Goal: Transaction & Acquisition: Purchase product/service

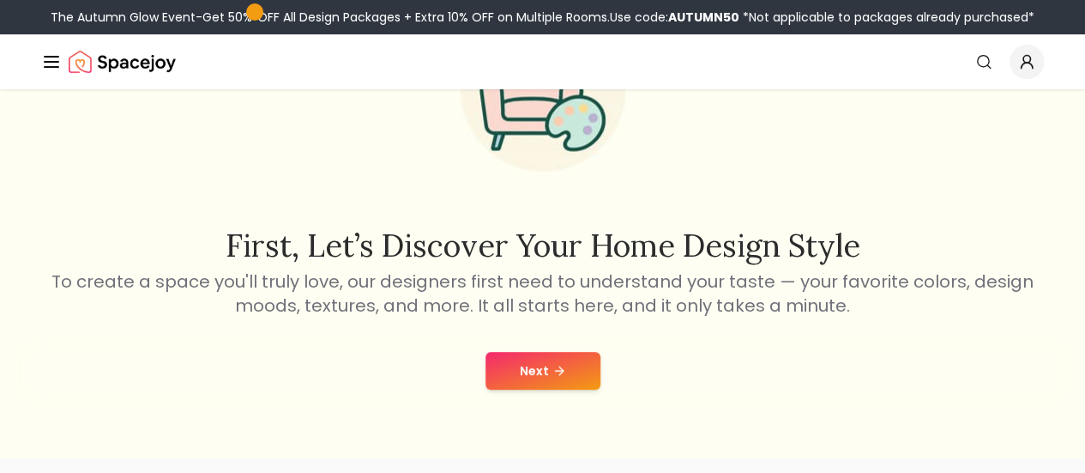
click at [552, 376] on icon at bounding box center [559, 371] width 14 height 14
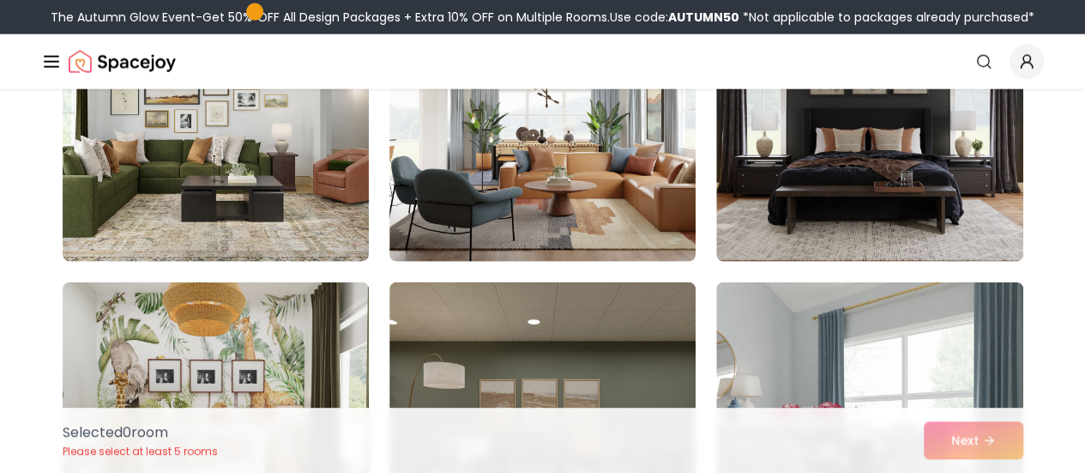
scroll to position [2018, 0]
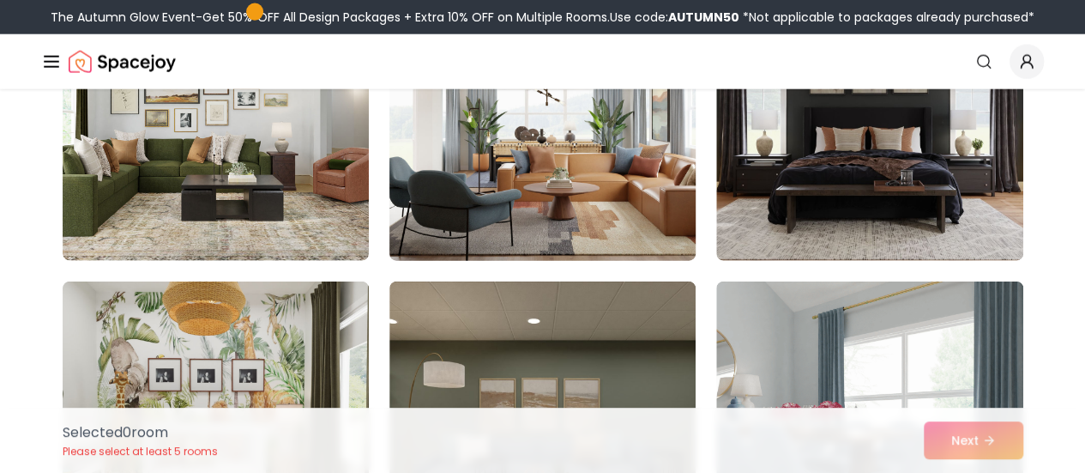
click at [607, 186] on img at bounding box center [543, 123] width 322 height 288
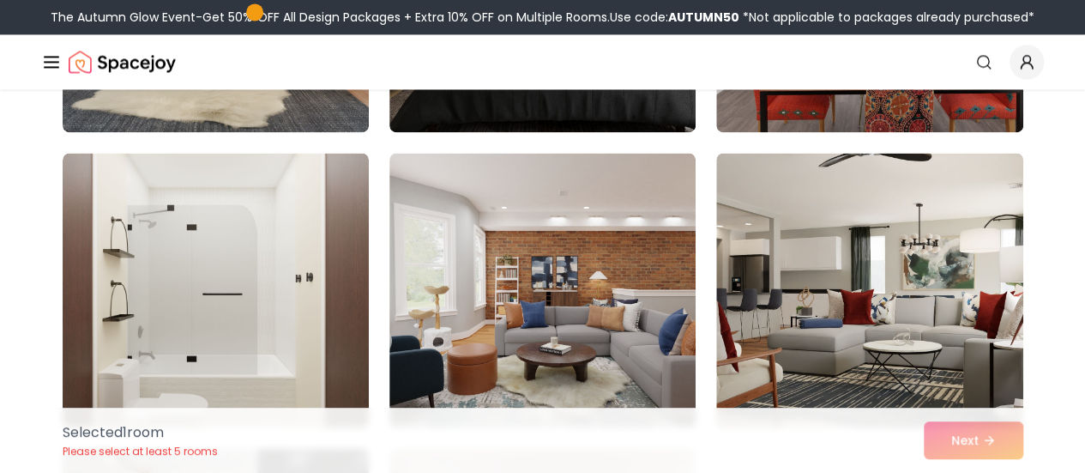
scroll to position [4644, 0]
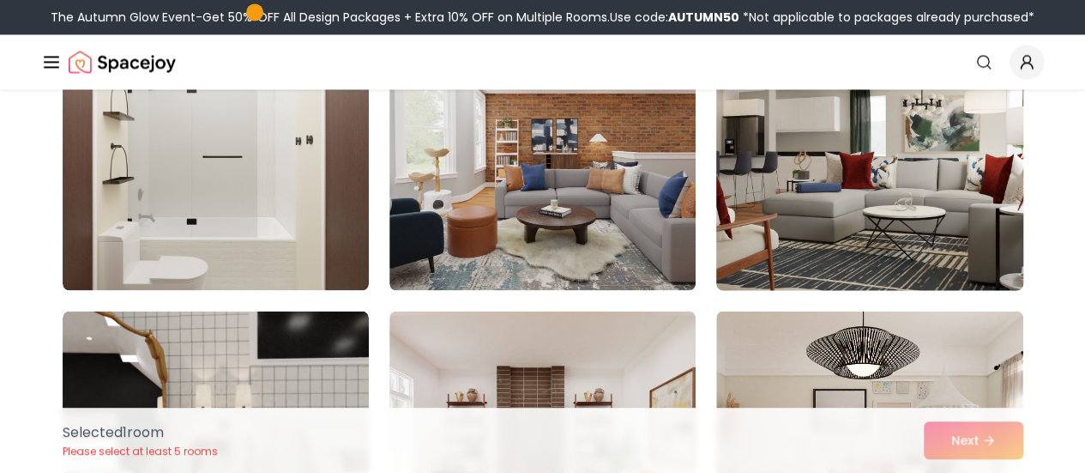
click at [865, 214] on img at bounding box center [870, 153] width 322 height 288
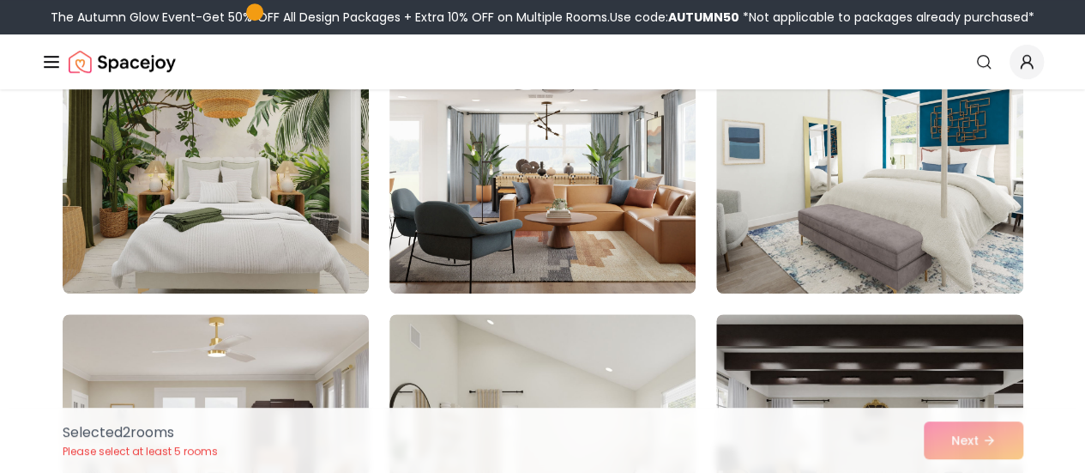
scroll to position [7004, 0]
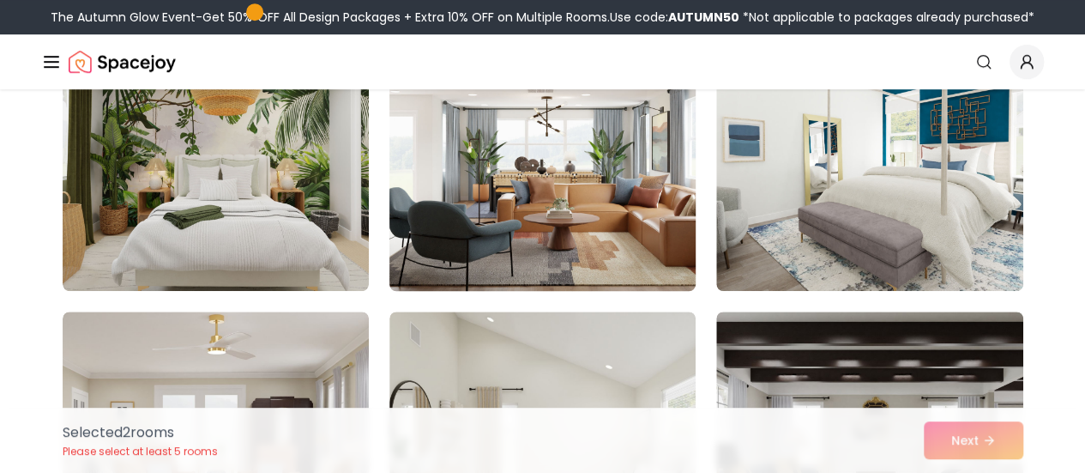
click at [575, 222] on img at bounding box center [543, 153] width 322 height 288
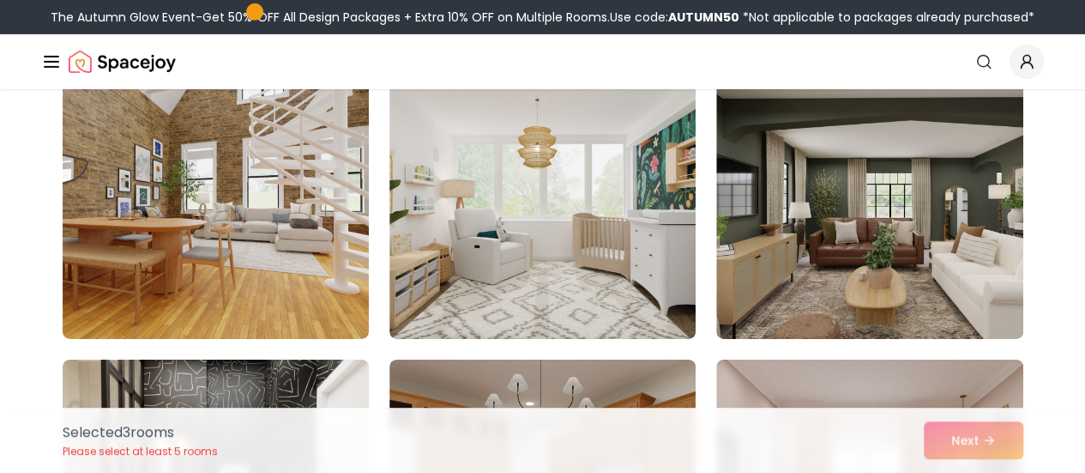
scroll to position [9332, 0]
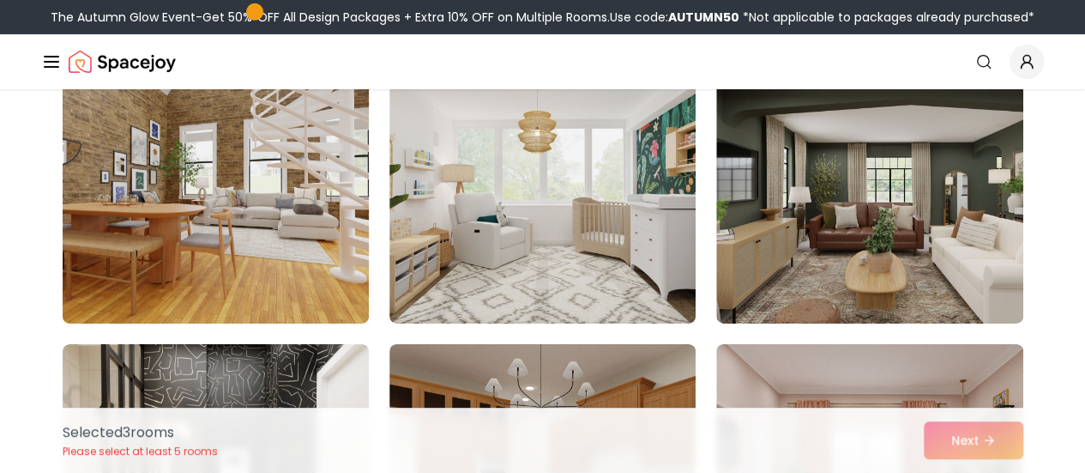
click at [228, 211] on img at bounding box center [216, 186] width 322 height 288
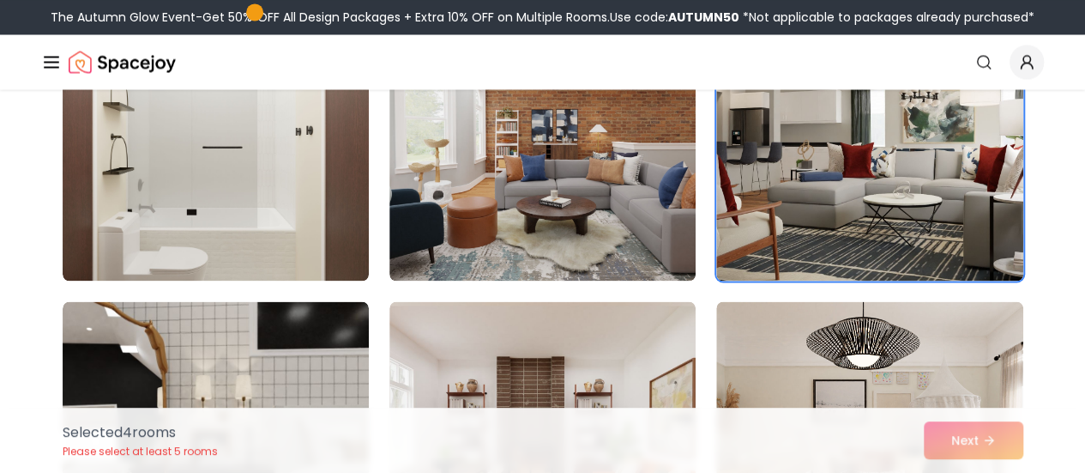
scroll to position [4613, 0]
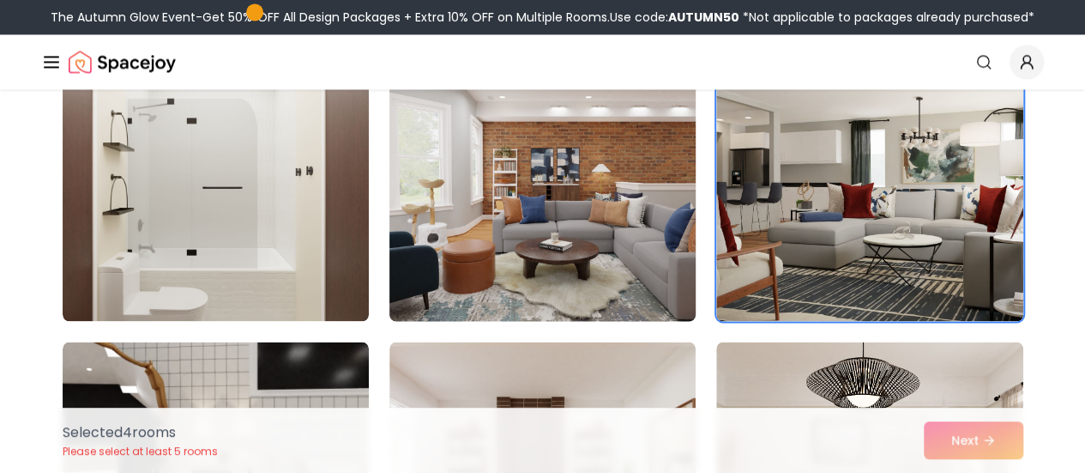
click at [491, 196] on img at bounding box center [543, 183] width 322 height 288
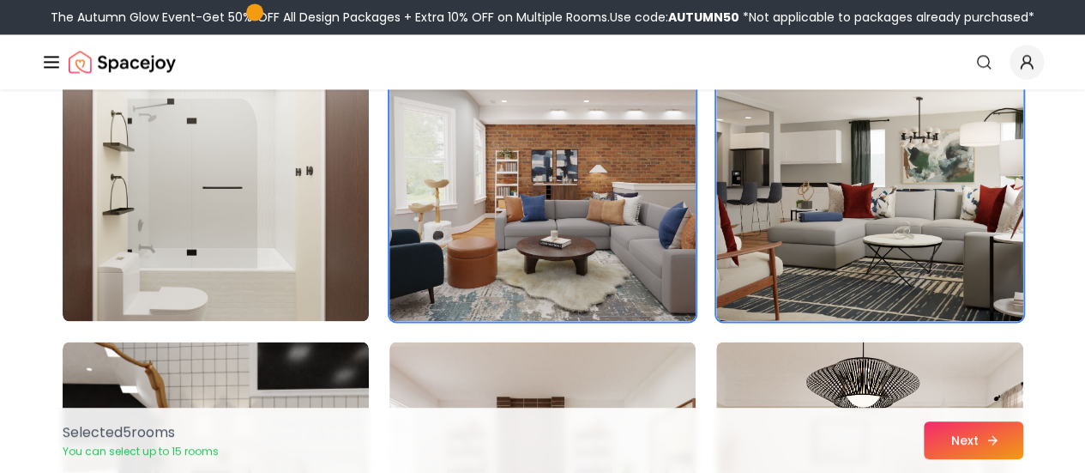
click at [966, 452] on button "Next" at bounding box center [974, 440] width 100 height 38
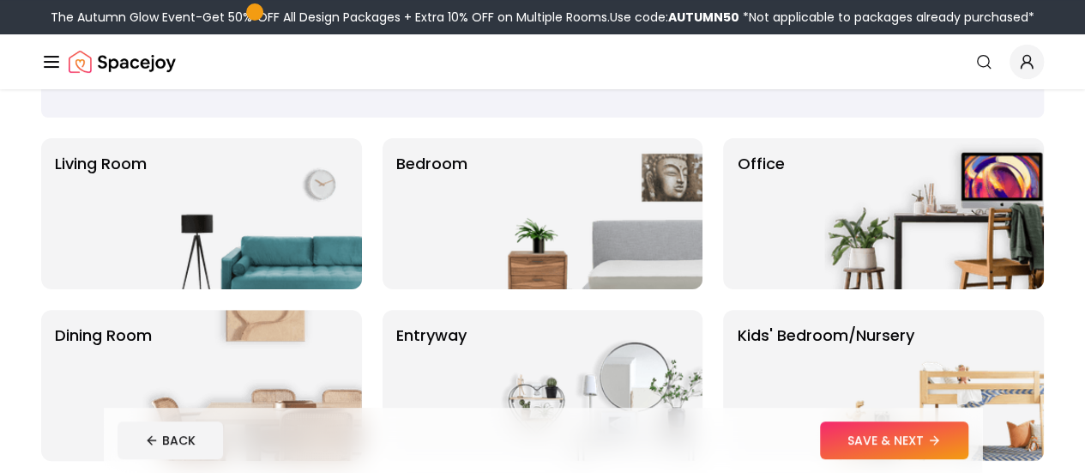
scroll to position [100, 0]
click at [353, 251] on img at bounding box center [252, 212] width 220 height 151
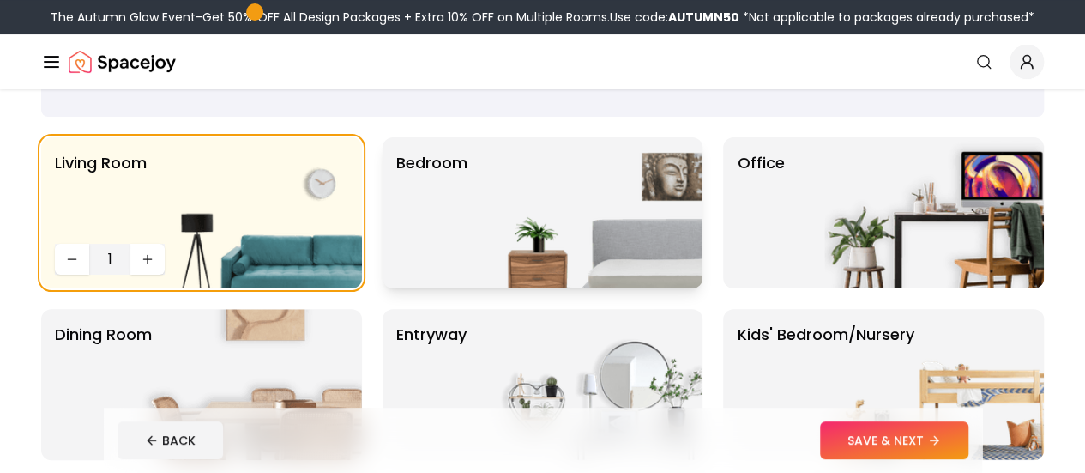
scroll to position [239, 0]
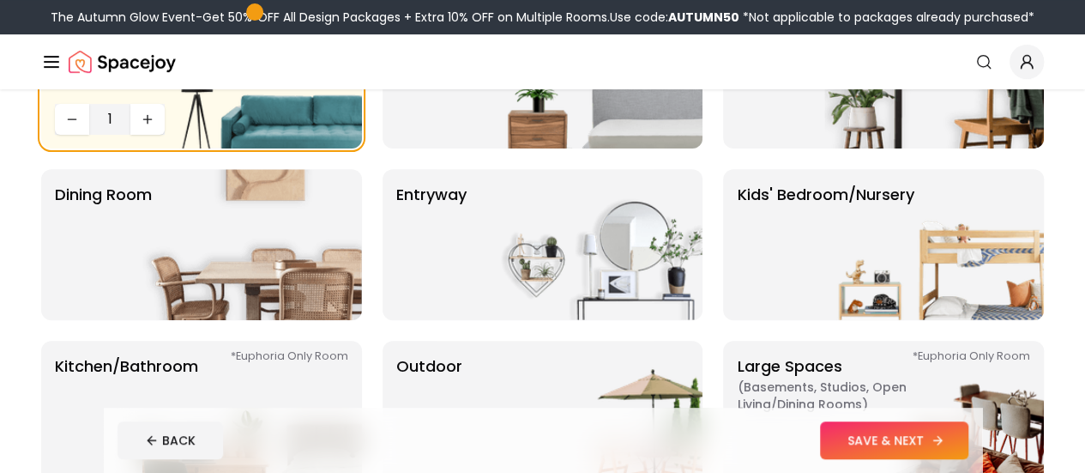
click at [966, 450] on button "SAVE & NEXT" at bounding box center [894, 440] width 148 height 38
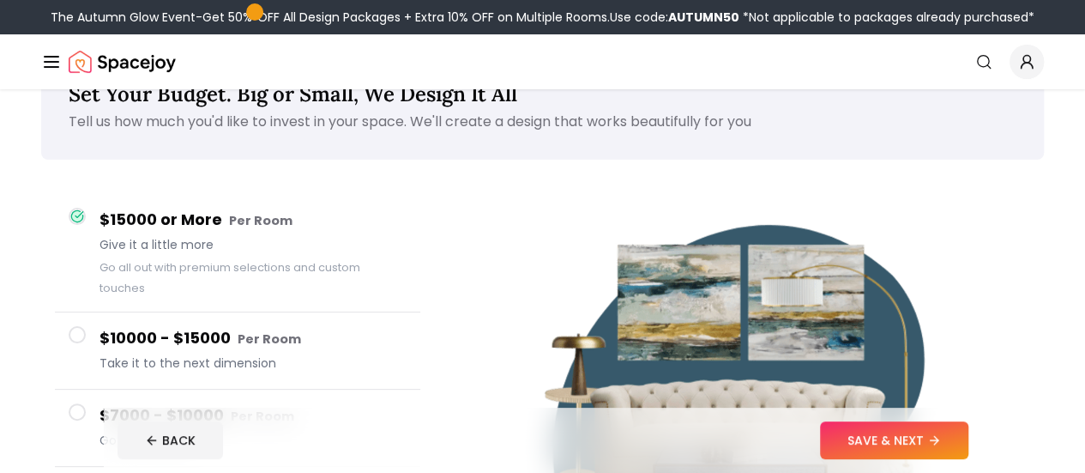
scroll to position [64, 0]
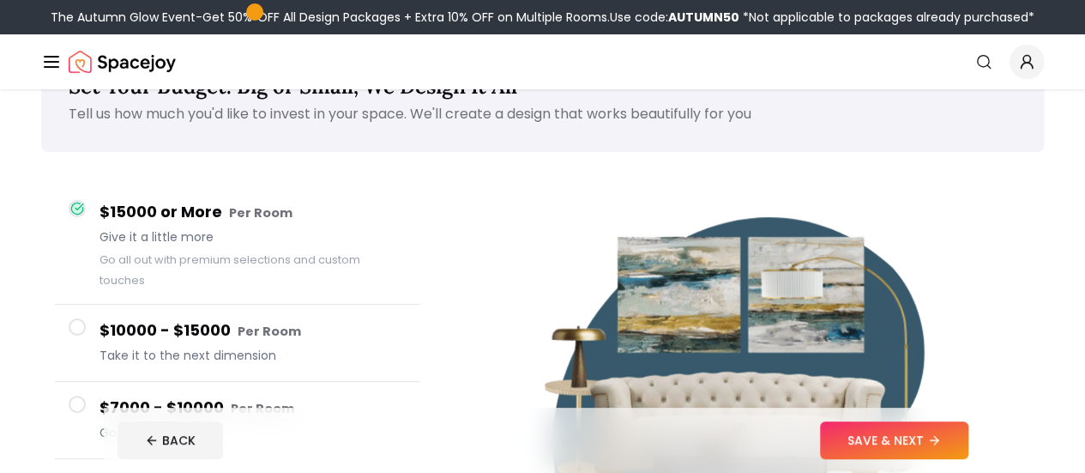
click at [449, 340] on div at bounding box center [746, 399] width 596 height 454
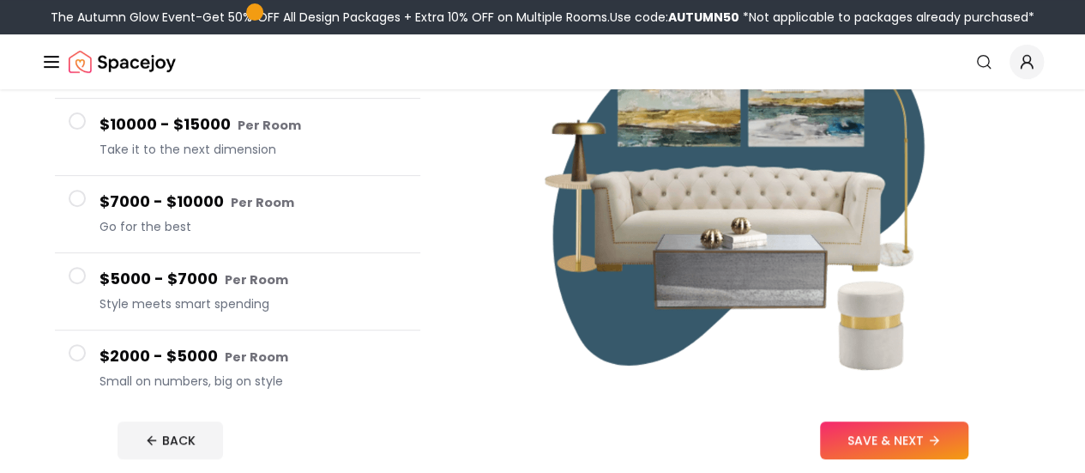
scroll to position [268, 0]
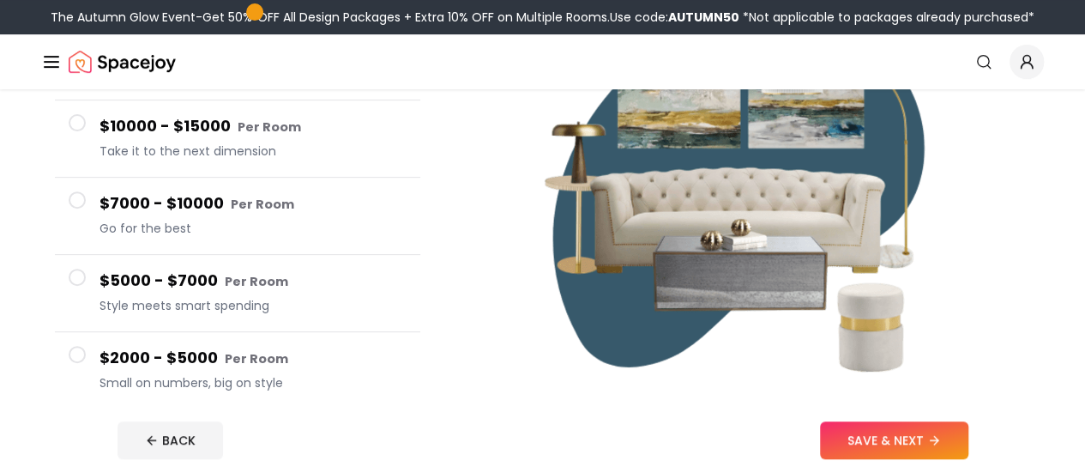
click at [148, 346] on h4 "$2000 - $5000 Per Room" at bounding box center [253, 358] width 307 height 25
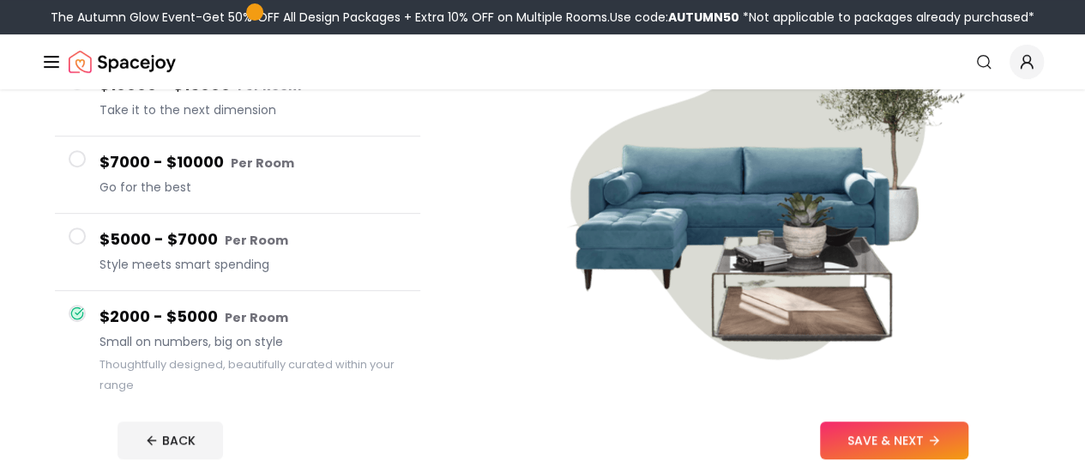
click at [257, 258] on span "Style meets smart spending" at bounding box center [253, 264] width 307 height 17
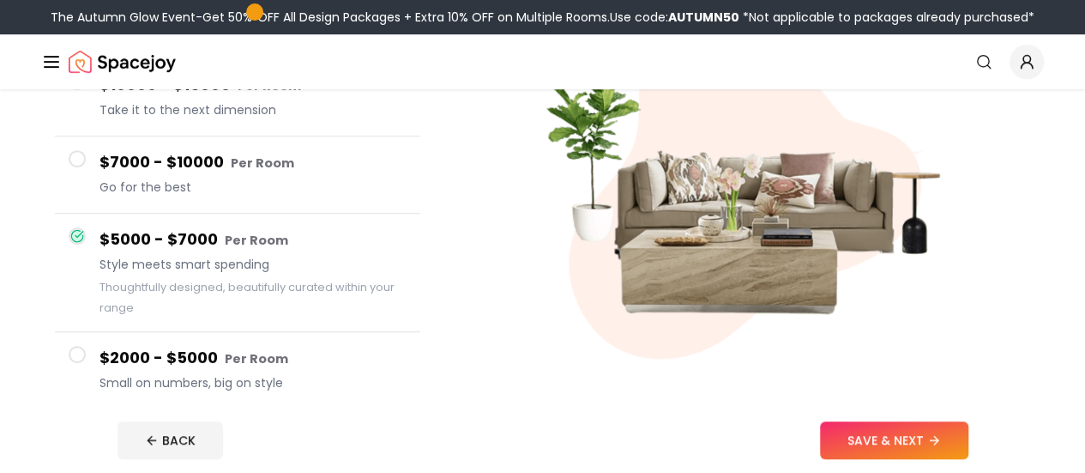
scroll to position [216, 0]
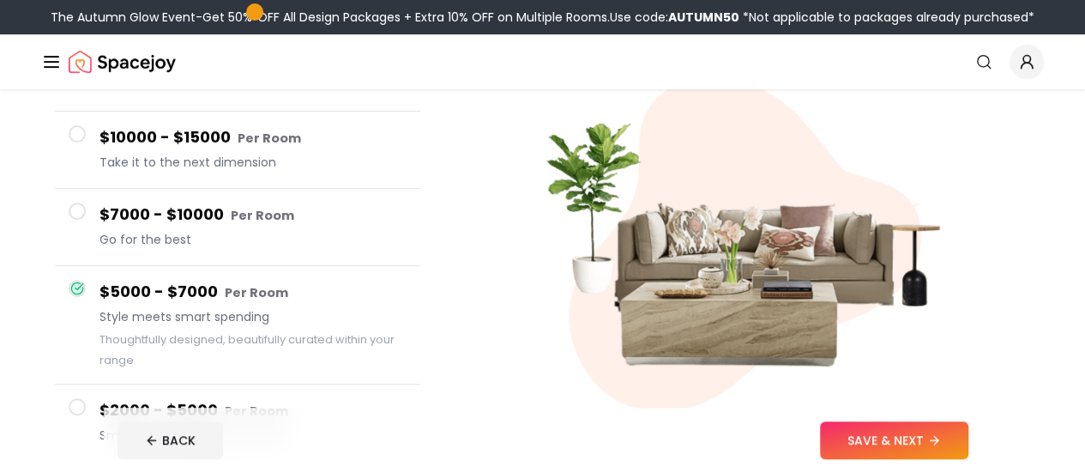
click at [259, 244] on span "Go for the best" at bounding box center [253, 239] width 307 height 17
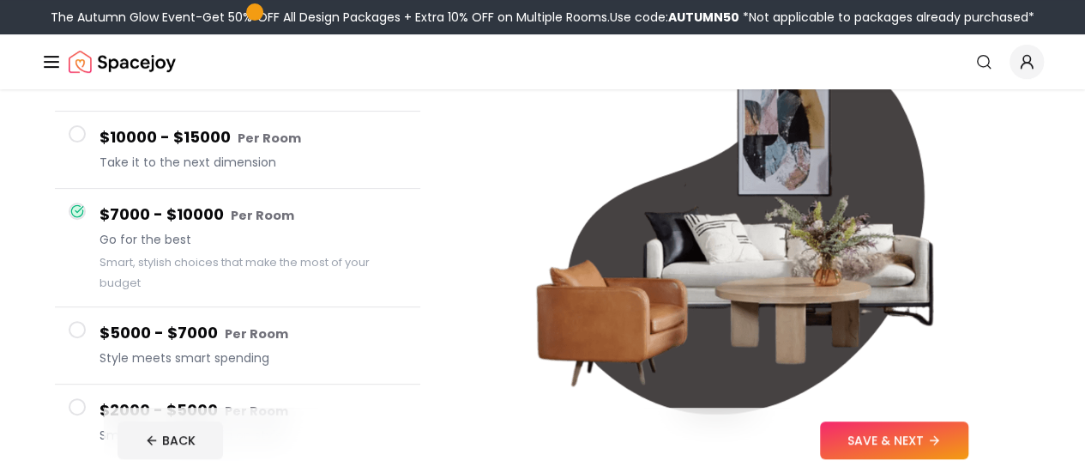
click at [277, 150] on div "$10000 - $15000 Per Room Take it to the next dimension" at bounding box center [253, 149] width 307 height 49
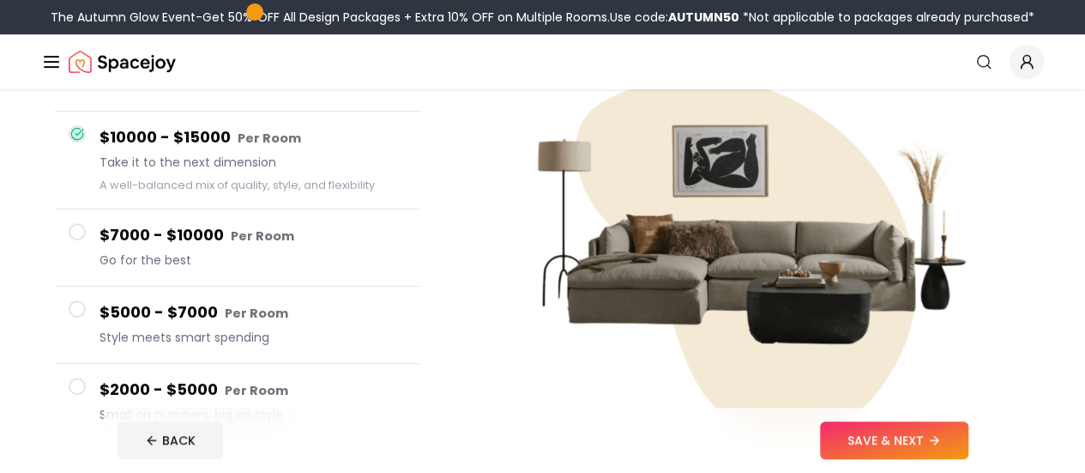
scroll to position [148, 0]
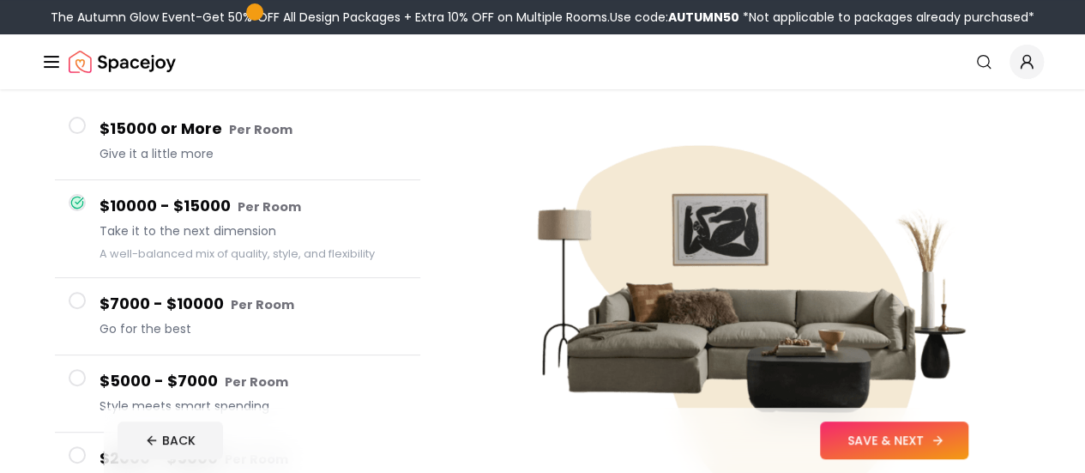
click at [908, 437] on button "SAVE & NEXT" at bounding box center [894, 440] width 148 height 38
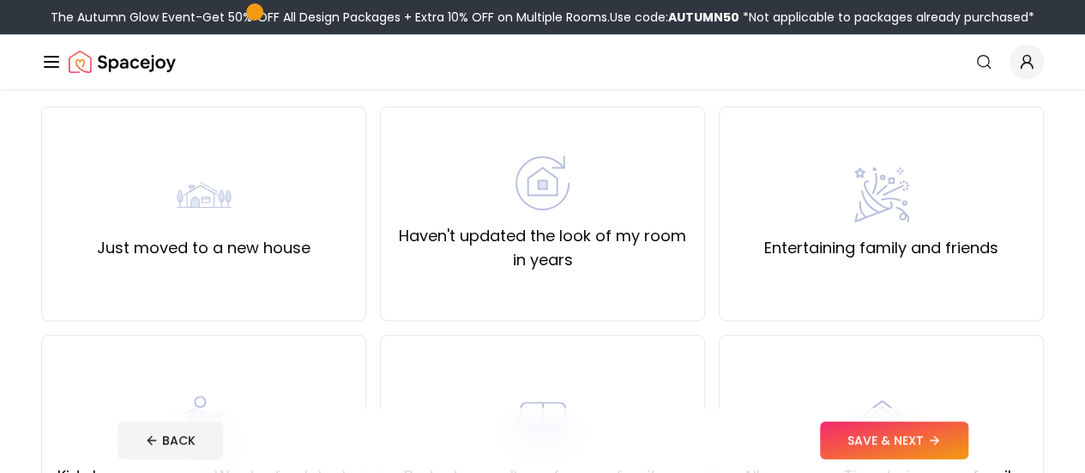
scroll to position [181, 0]
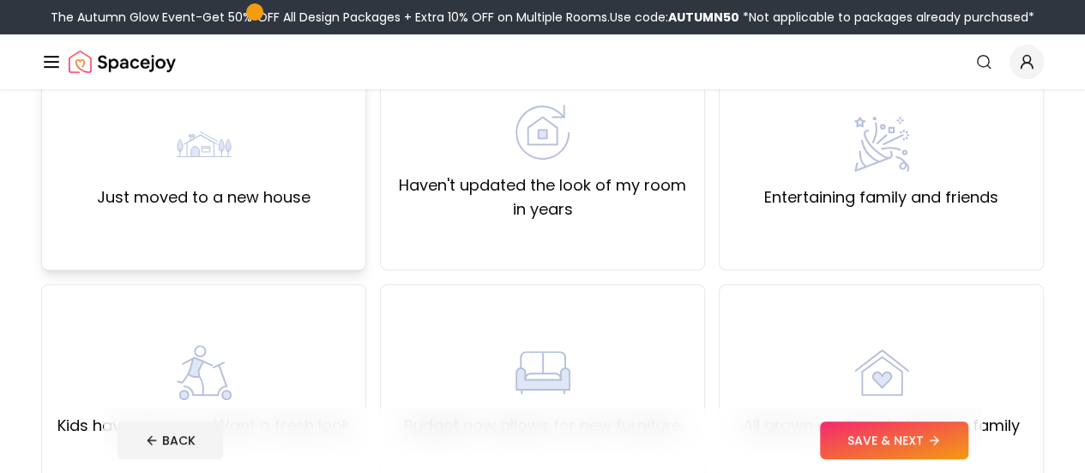
click at [350, 199] on div "Just moved to a new house" at bounding box center [203, 163] width 325 height 214
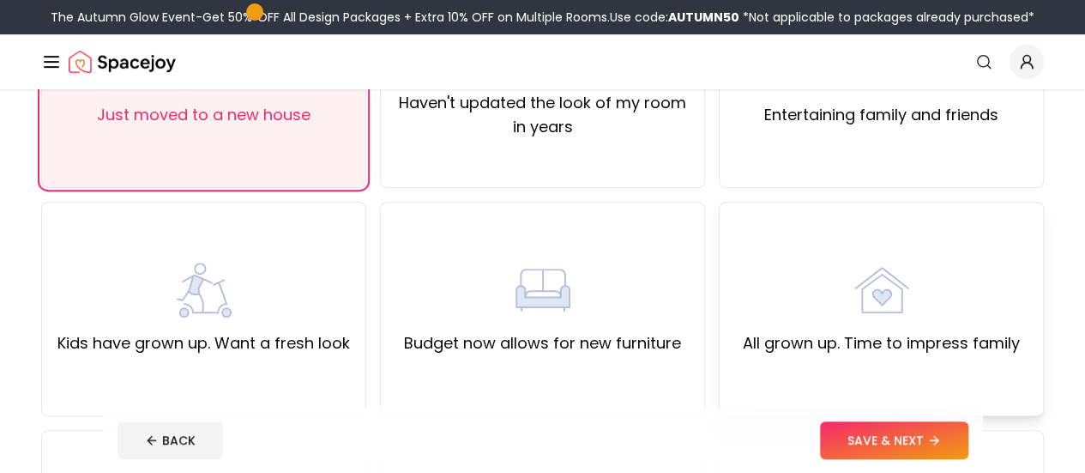
scroll to position [262, 0]
click at [968, 437] on button "SAVE & NEXT" at bounding box center [894, 440] width 148 height 38
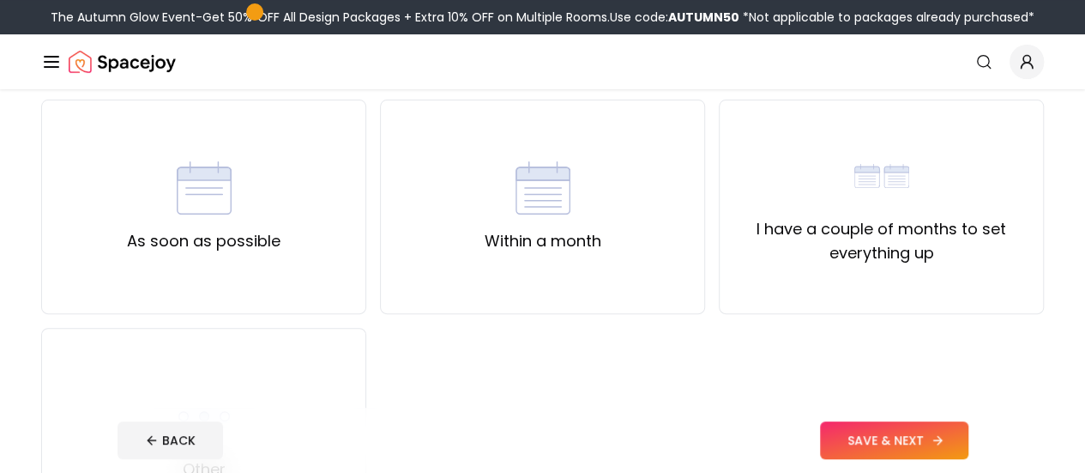
scroll to position [138, 0]
click at [297, 178] on div "As soon as possible" at bounding box center [203, 206] width 325 height 214
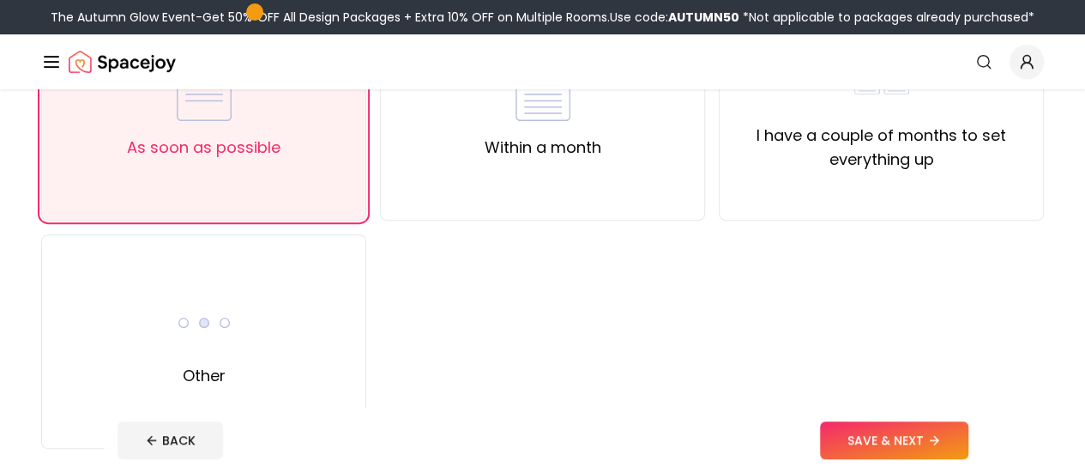
scroll to position [232, 0]
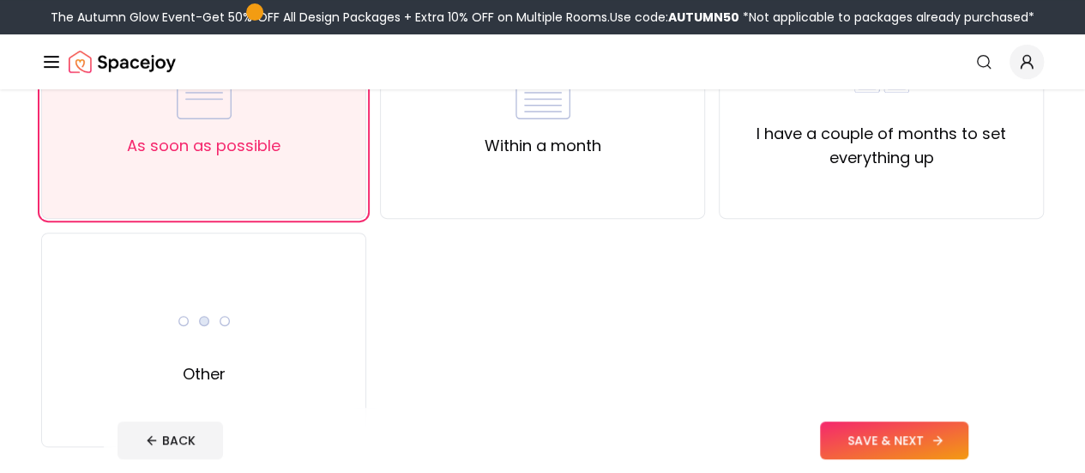
click at [949, 437] on button "SAVE & NEXT" at bounding box center [894, 440] width 148 height 38
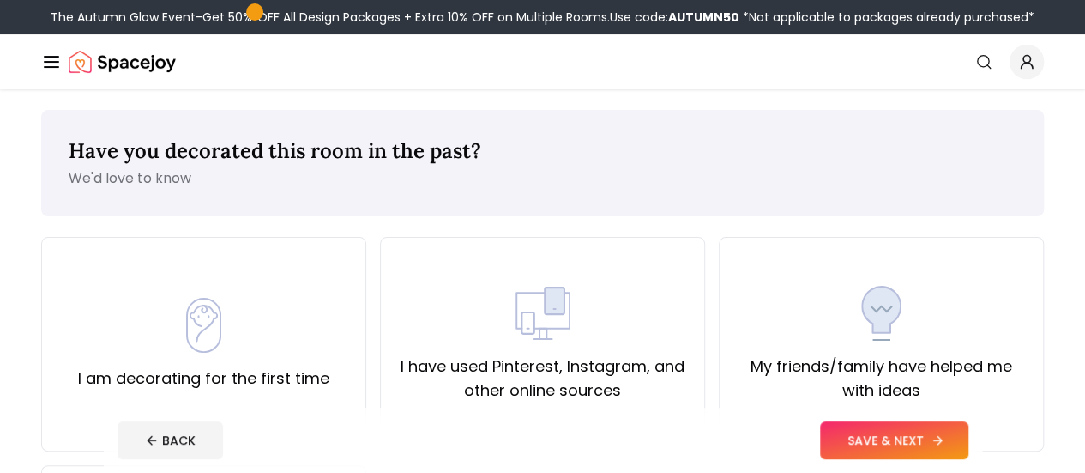
scroll to position [71, 0]
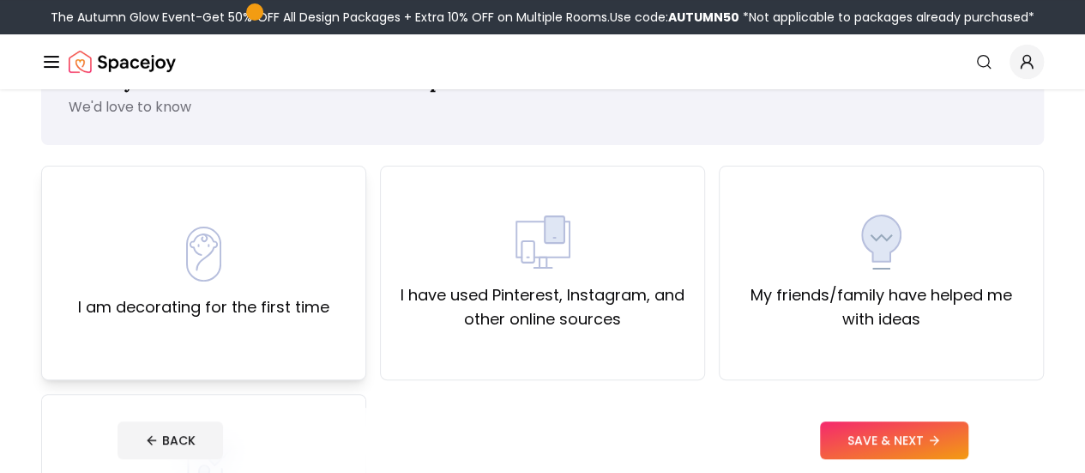
click at [262, 284] on div "I am decorating for the first time" at bounding box center [203, 272] width 251 height 93
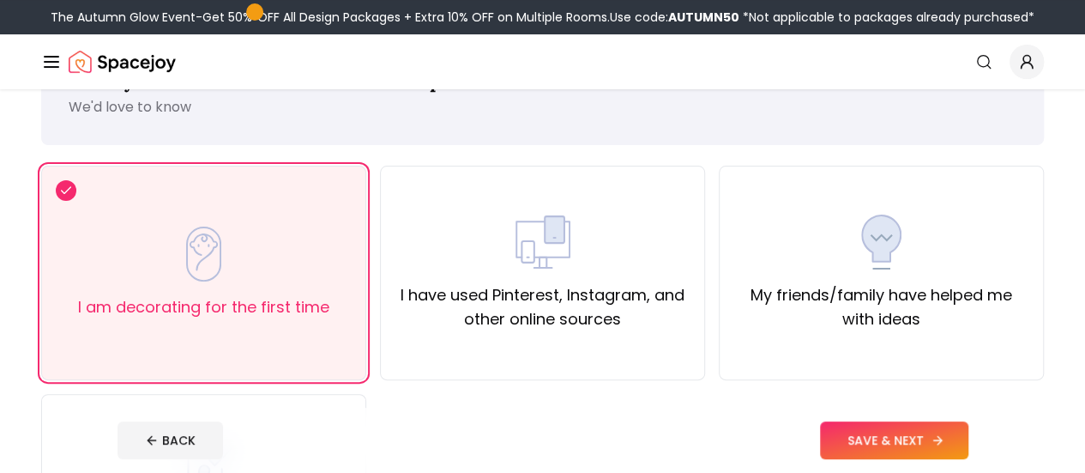
click at [952, 438] on button "SAVE & NEXT" at bounding box center [894, 440] width 148 height 38
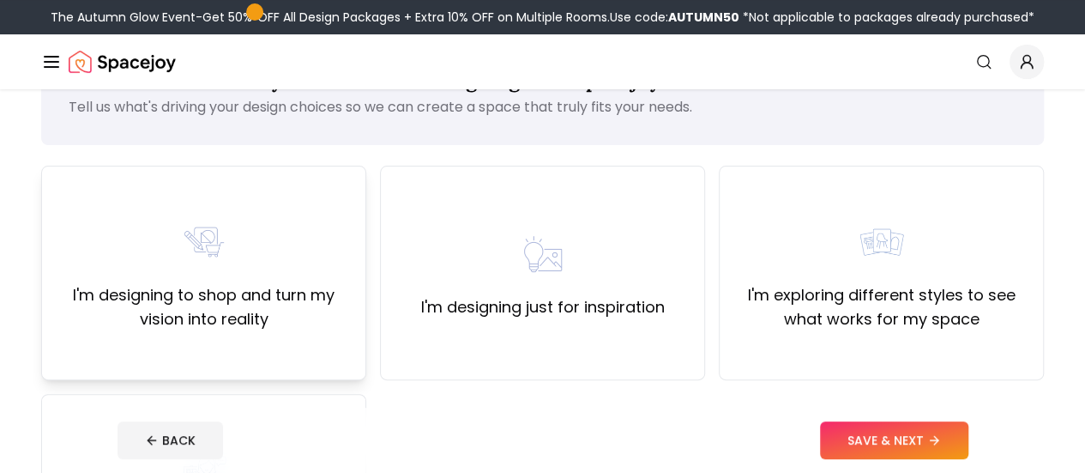
click at [232, 268] on div "I'm designing to shop and turn my vision into reality" at bounding box center [204, 272] width 296 height 117
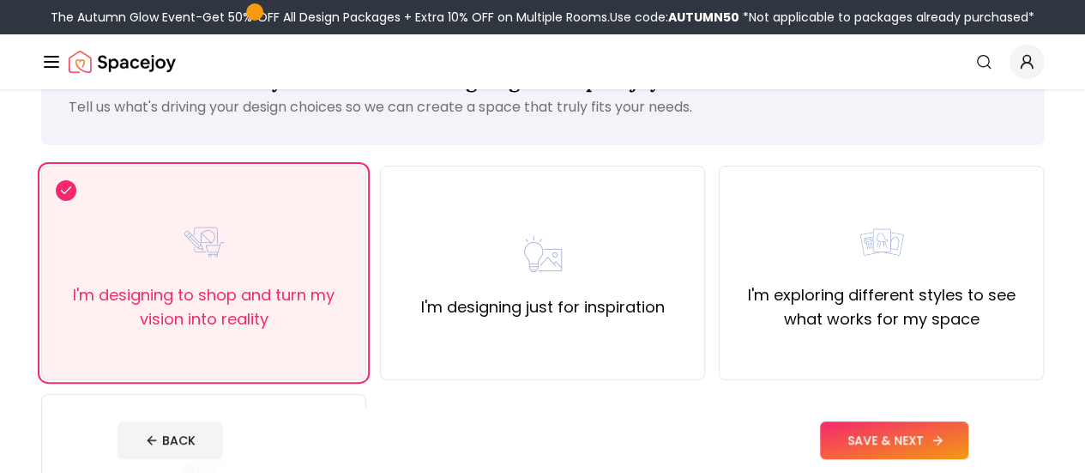
click at [898, 430] on button "SAVE & NEXT" at bounding box center [894, 440] width 148 height 38
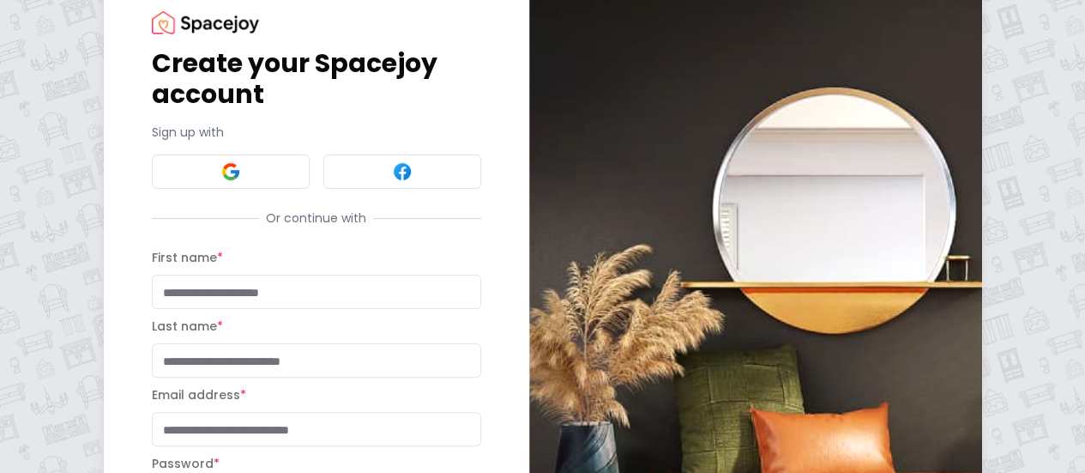
scroll to position [109, 0]
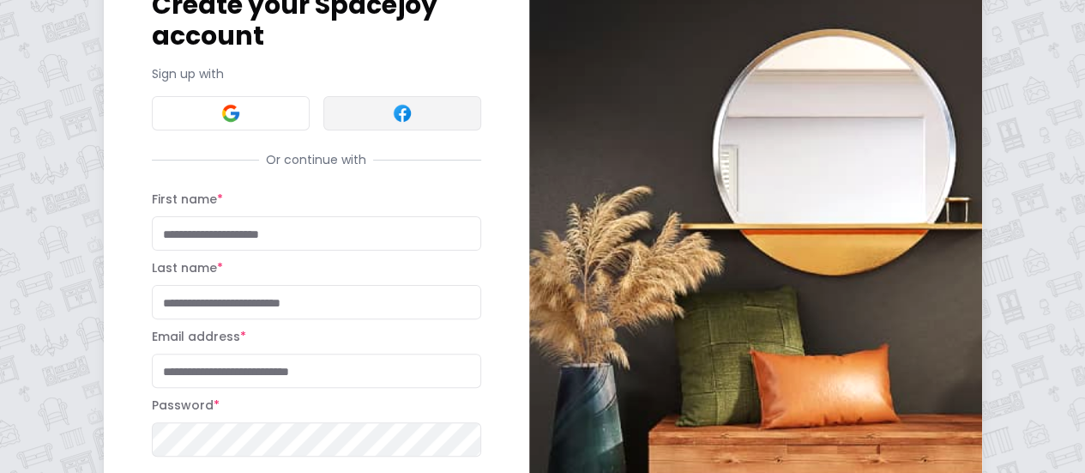
click at [323, 121] on button at bounding box center [402, 113] width 158 height 34
